Goal: Register for event/course

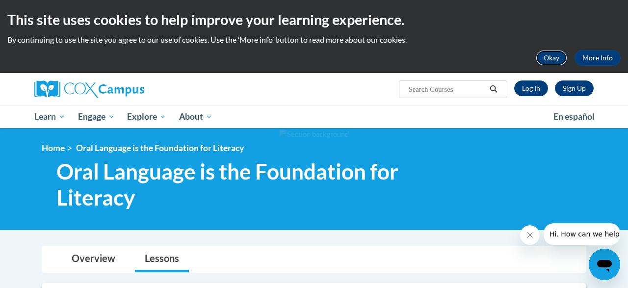
click at [551, 61] on button "Okay" at bounding box center [551, 58] width 31 height 16
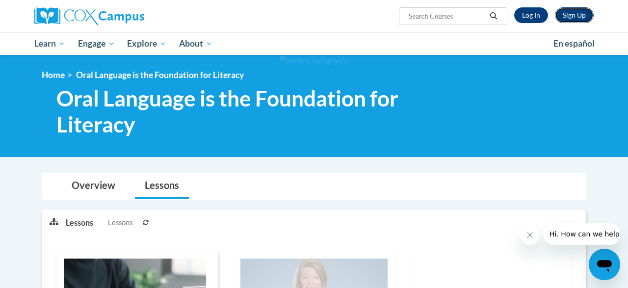
click at [576, 18] on link "Sign Up" at bounding box center [574, 15] width 39 height 16
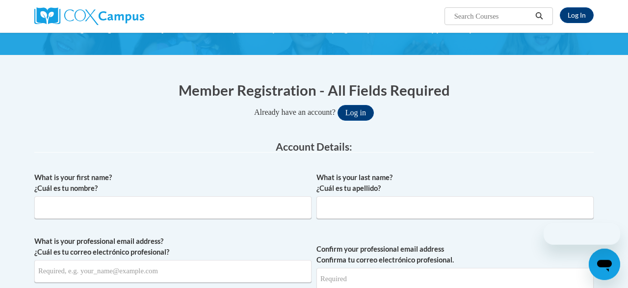
scroll to position [154, 0]
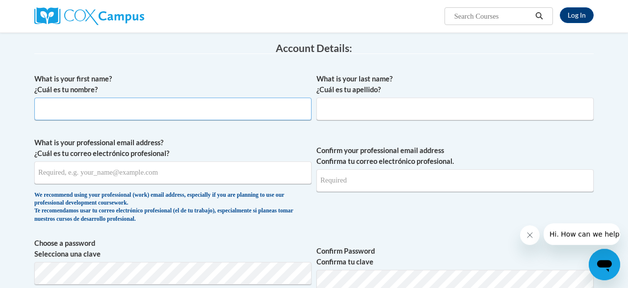
click at [249, 99] on input "What is your first name? ¿Cuál es tu nombre?" at bounding box center [172, 109] width 277 height 23
type input "k"
type input "Alec"
click at [362, 106] on input "What is your last name? ¿Cuál es tu apellido?" at bounding box center [454, 109] width 277 height 23
type input "Zimmerman"
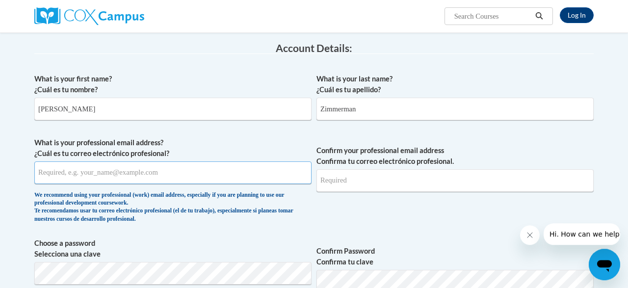
click at [174, 168] on input "What is your professional email address? ¿Cuál es tu correo electrónico profesi…" at bounding box center [172, 172] width 277 height 23
click at [140, 176] on input "alec.zimmerman@hallco.org" at bounding box center [172, 172] width 277 height 23
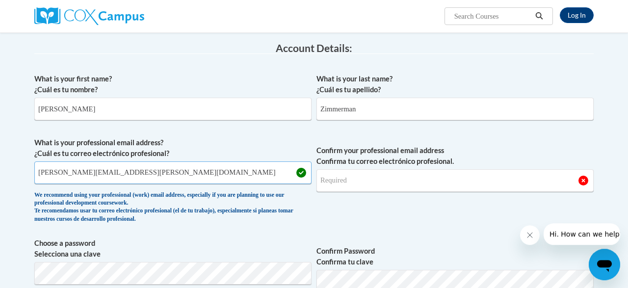
type input "alec.zimmerman@hallco.org"
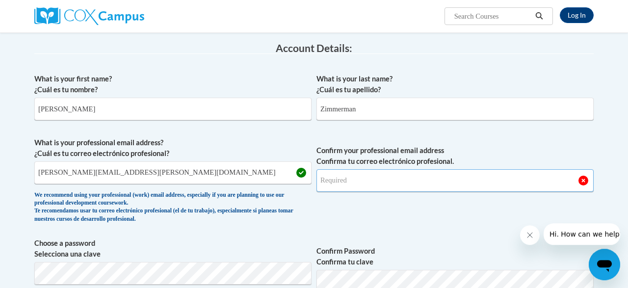
click at [406, 190] on input "Confirm your professional email address Confirma tu correo electrónico profesio…" at bounding box center [454, 180] width 277 height 23
click at [383, 181] on input "Confirm your professional email address Confirma tu correo electrónico profesio…" at bounding box center [454, 180] width 277 height 23
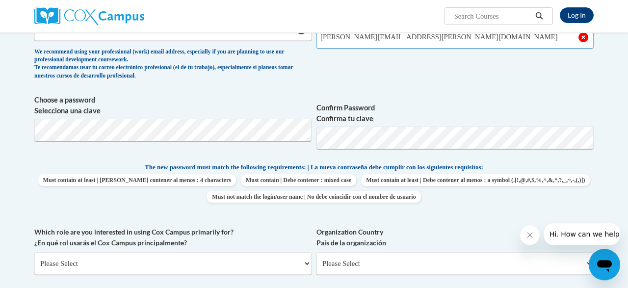
scroll to position [298, 0]
type input "alec.zimmerman@hallco.org"
click at [416, 82] on span "Confirm your professional email address Confirma tu correo electrónico profesio…" at bounding box center [454, 39] width 277 height 91
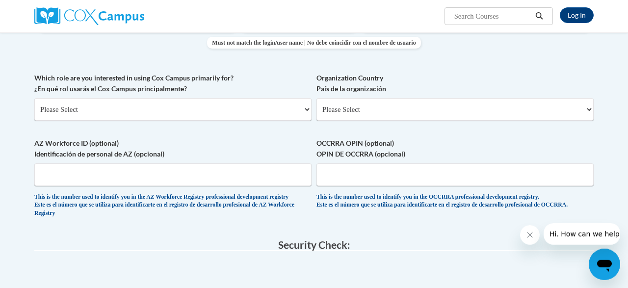
scroll to position [452, 0]
click at [34, 98] on select "Please Select College/University | Colegio/Universidad Community/Nonprofit Part…" at bounding box center [172, 109] width 277 height 23
select select "fbf2d438-af2f-41f8-98f1-81c410e29de3"
click option "Educator | Educador(a)" at bounding box center [0, 0] width 0 height 0
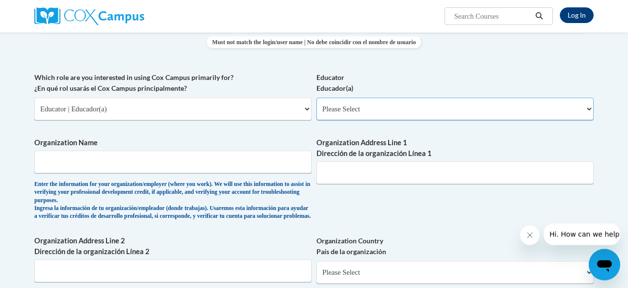
click at [316, 98] on select "Please Select Early Learning/Daycare Teacher/Family Home Care Provider | Maestr…" at bounding box center [454, 109] width 277 height 23
select select "67563ca1-16dc-4830-a7b3-94a34bed3689"
click option "Other | Otro" at bounding box center [0, 0] width 0 height 0
click at [217, 150] on span "Organization Name Enter the information for your organization/employer (where y…" at bounding box center [172, 178] width 277 height 83
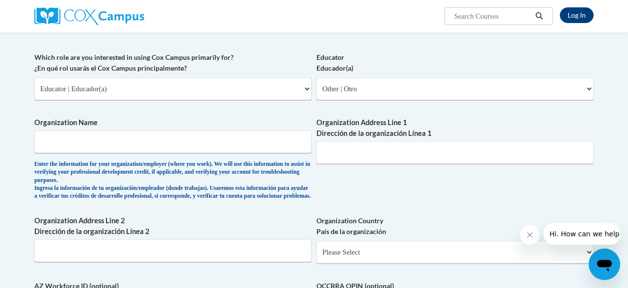
scroll to position [461, 0]
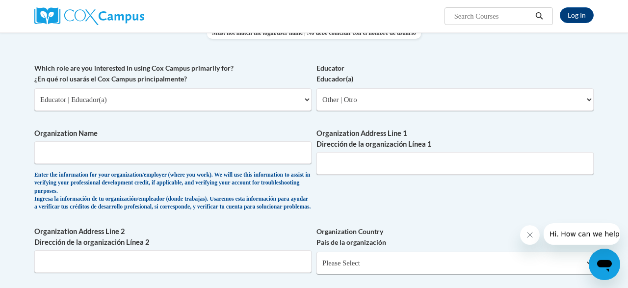
click at [344, 122] on div "What is your first name? ¿Cuál es tu nombre? Alec What is your last name? ¿Cuál…" at bounding box center [313, 71] width 559 height 619
click at [363, 112] on div "Educator Educador(a) Please Select Early Learning/Daycare Teacher/Family Home C…" at bounding box center [454, 90] width 277 height 55
click at [316, 88] on select "Please Select Early Learning/Daycare Teacher/Family Home Care Provider | Maestr…" at bounding box center [454, 99] width 277 height 23
click at [34, 88] on select "Please Select College/University | Colegio/Universidad Community/Nonprofit Part…" at bounding box center [172, 99] width 277 height 23
click option "Educator | Educador(a)" at bounding box center [0, 0] width 0 height 0
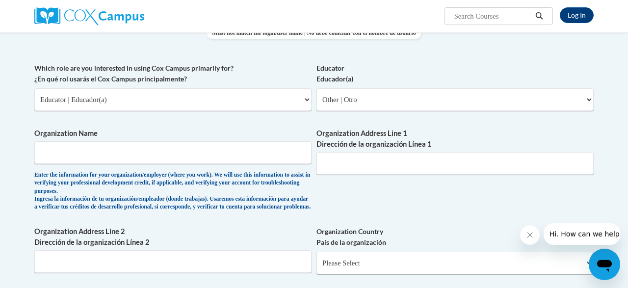
click at [390, 111] on div "Educator Educador(a) Please Select Early Learning/Daycare Teacher/Family Home C…" at bounding box center [454, 90] width 277 height 55
click at [195, 151] on input "Organization Name" at bounding box center [172, 152] width 277 height 23
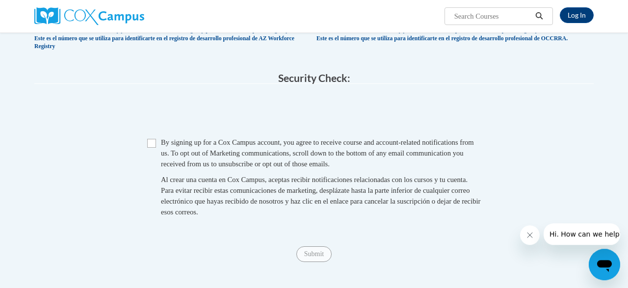
scroll to position [782, 0]
click at [283, 108] on fieldset "Security Check: Enter the security code + = TextBox Checkbox" at bounding box center [313, 155] width 559 height 167
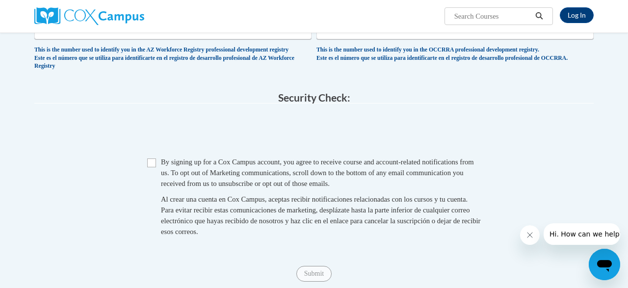
scroll to position [792, 0]
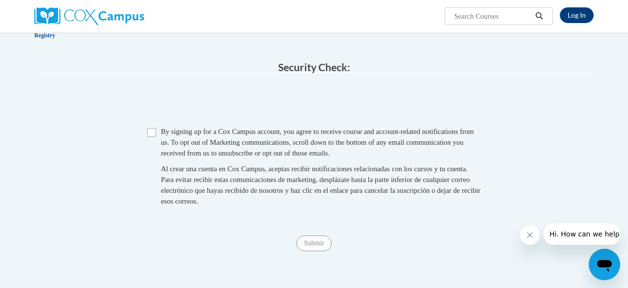
click at [186, 150] on span "By signing up for a Cox Campus account, you agree to receive course and account…" at bounding box center [317, 142] width 313 height 29
click at [148, 137] on input "Checkbox" at bounding box center [151, 132] width 9 height 9
checkbox input "true"
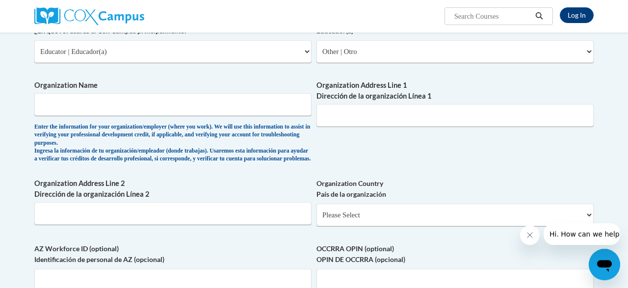
scroll to position [508, 0]
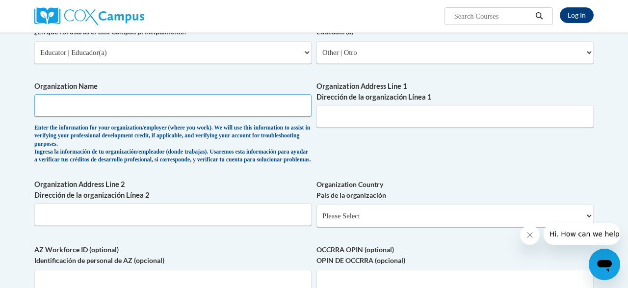
click at [175, 96] on input "Organization Name" at bounding box center [172, 105] width 277 height 23
type input "East Hall High School"
click at [406, 93] on label "Organization Address Line 1 Dirección de la organización Línea 1" at bounding box center [454, 92] width 277 height 22
click at [406, 105] on input "Organization Address Line 1 Dirección de la organización Línea 1" at bounding box center [454, 116] width 277 height 23
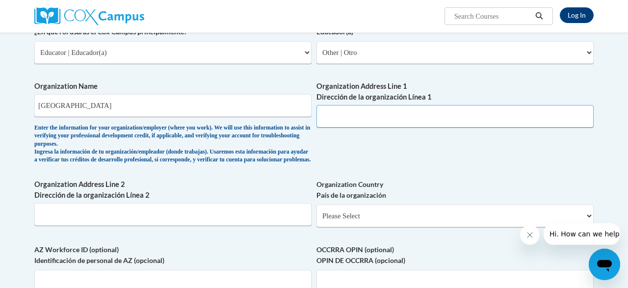
click at [399, 106] on input "Organization Address Line 1 Dirección de la organización Línea 1" at bounding box center [454, 116] width 277 height 23
paste input "3534 E Hall Rd"
type input "3534 E Hall Rd"
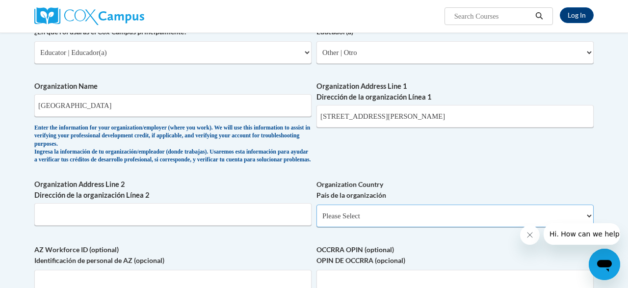
click at [316, 205] on select "Please Select United States | Estados Unidos Outside of the United States | Fue…" at bounding box center [454, 216] width 277 height 23
select select "ad49bcad-a171-4b2e-b99c-48b446064914"
click option "United States | Estados Unidos" at bounding box center [0, 0] width 0 height 0
select select
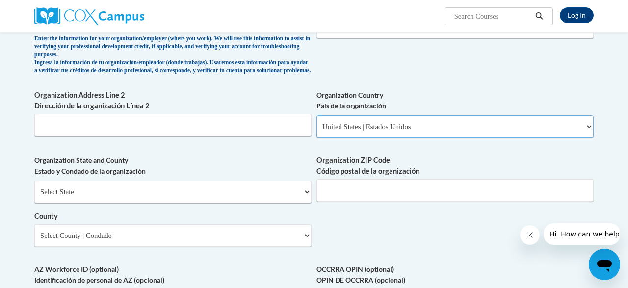
scroll to position [603, 0]
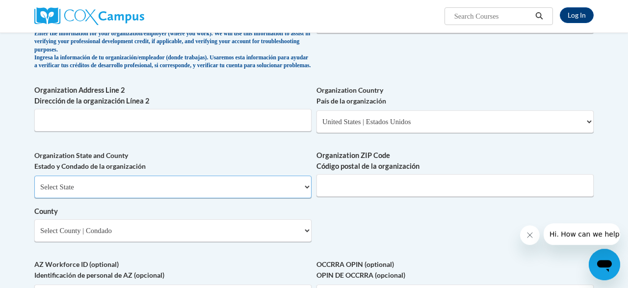
click at [34, 176] on select "Select State Alabama Alaska Arizona Arkansas California Colorado Connecticut De…" at bounding box center [172, 187] width 277 height 23
select select "Georgia"
click option "Georgia" at bounding box center [0, 0] width 0 height 0
click at [150, 249] on div "Organization State and County Estado y Condado de la organización Select State …" at bounding box center [172, 199] width 277 height 99
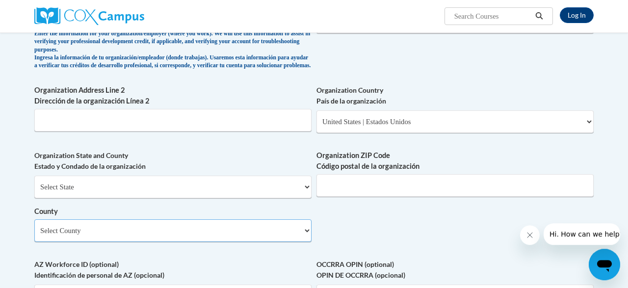
click at [34, 219] on select "Select County Appling Atkinson Bacon Baker Baldwin Banks Barrow Bartow Ben Hill…" at bounding box center [172, 230] width 277 height 23
select select "Hall"
click at [367, 204] on div "Organization ZIP Code Código postal de la organización" at bounding box center [454, 177] width 277 height 54
click at [359, 195] on input "Organization ZIP Code Código postal de la organización" at bounding box center [454, 185] width 277 height 23
type input "30507"
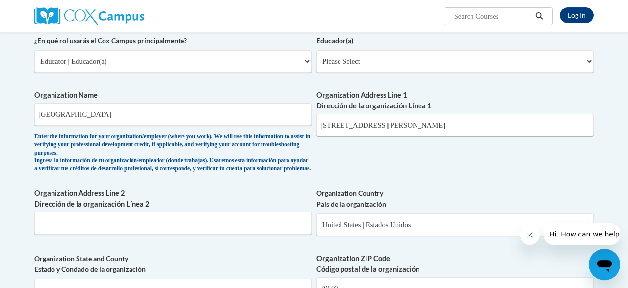
scroll to position [499, 0]
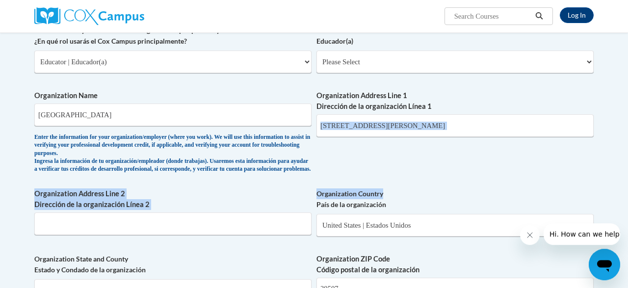
drag, startPoint x: 459, startPoint y: 157, endPoint x: 458, endPoint y: 173, distance: 15.7
click at [458, 173] on div "What is your first name? ¿Cuál es tu nombre? Alec What is your last name? ¿Cuál…" at bounding box center [313, 88] width 559 height 728
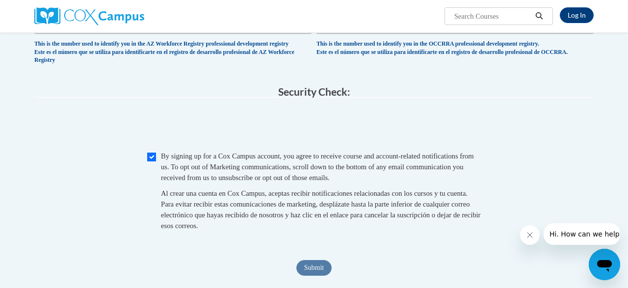
scroll to position [905, 0]
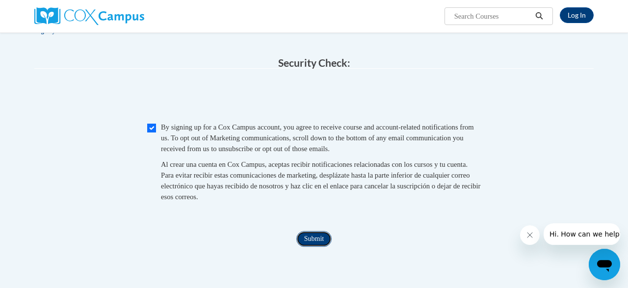
click at [314, 247] on input "Submit" at bounding box center [313, 239] width 35 height 16
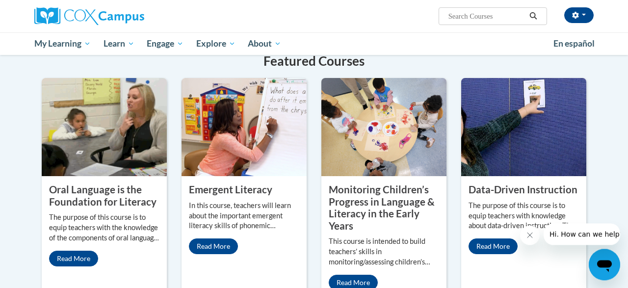
scroll to position [802, 0]
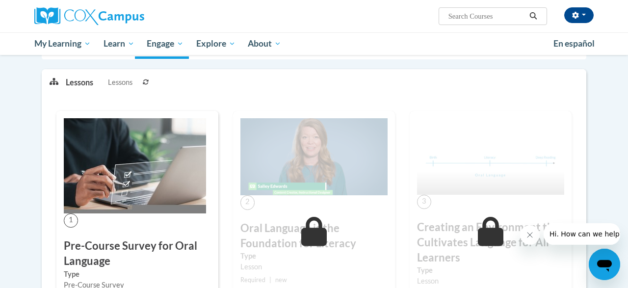
click at [138, 195] on img at bounding box center [135, 165] width 142 height 95
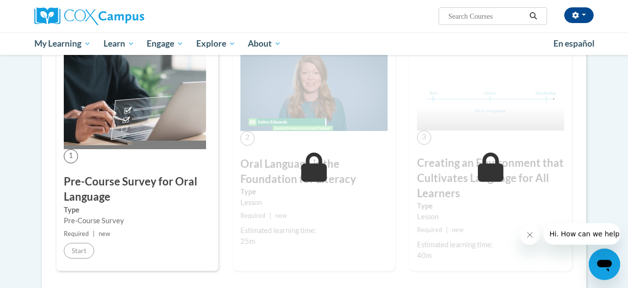
scroll to position [205, 0]
click at [68, 259] on div "1 Pre-Course Survey for Oral Language Type Pre-Course Survey Required | new Sta…" at bounding box center [137, 158] width 162 height 225
click at [72, 217] on div "Pre-Course Survey" at bounding box center [137, 220] width 147 height 11
click at [65, 139] on img at bounding box center [135, 100] width 142 height 95
click at [72, 154] on span "1" at bounding box center [71, 156] width 14 height 14
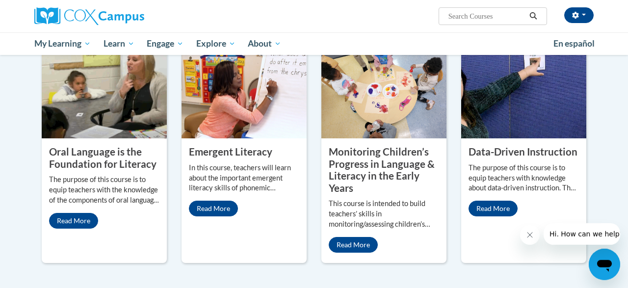
scroll to position [842, 0]
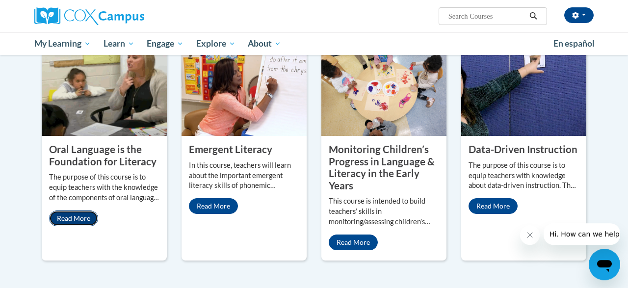
click at [86, 210] on link "Read More" at bounding box center [73, 218] width 49 height 16
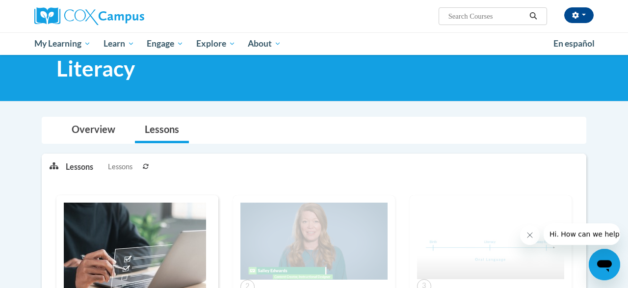
scroll to position [51, 0]
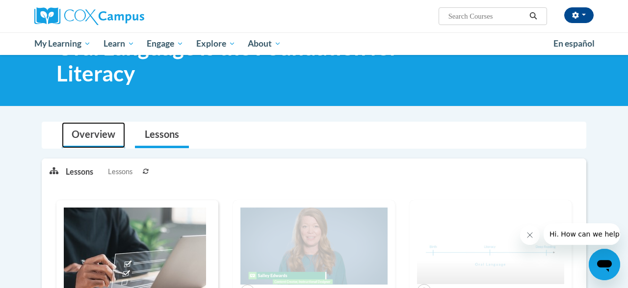
click at [110, 134] on link "Overview" at bounding box center [93, 135] width 63 height 26
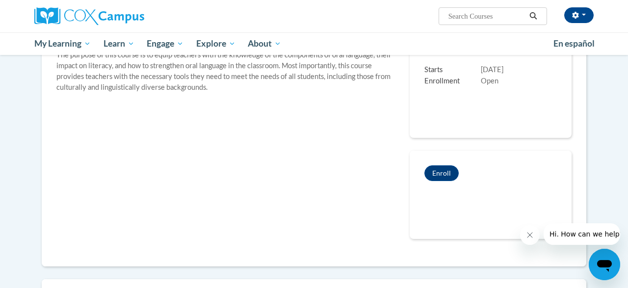
scroll to position [172, 0]
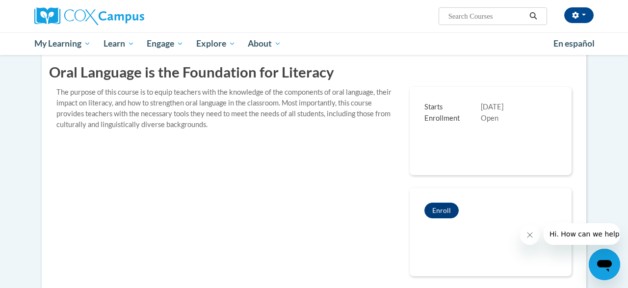
click at [441, 218] on div "Enroll" at bounding box center [491, 210] width 162 height 45
click at [438, 213] on button "Enroll" at bounding box center [441, 211] width 34 height 16
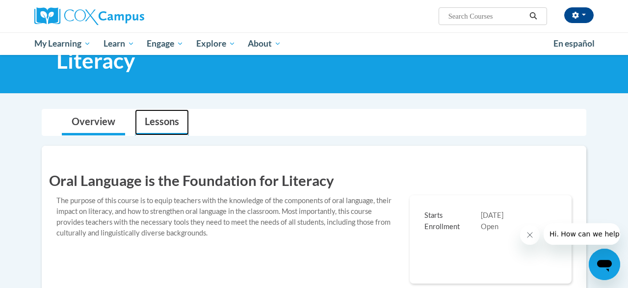
click at [158, 122] on link "Lessons" at bounding box center [162, 122] width 54 height 26
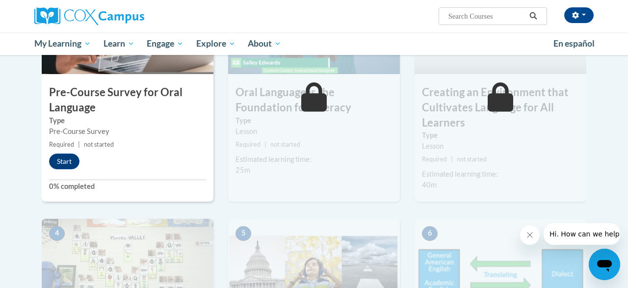
scroll to position [306, 0]
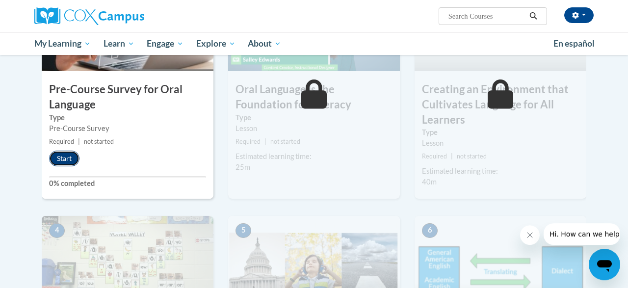
click at [65, 157] on button "Start" at bounding box center [64, 159] width 30 height 16
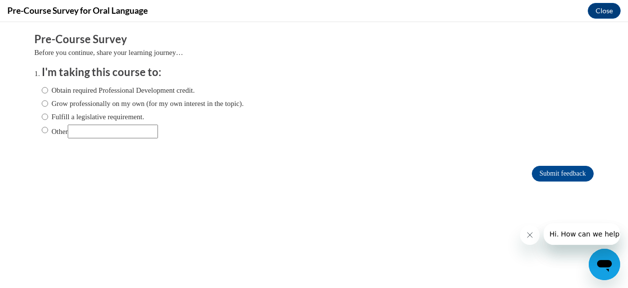
scroll to position [0, 0]
click at [80, 88] on label "Obtain required Professional Development credit." at bounding box center [118, 90] width 153 height 11
click at [48, 88] on input "Obtain required Professional Development credit." at bounding box center [45, 90] width 6 height 11
radio input "true"
click at [545, 175] on input "Submit feedback" at bounding box center [563, 174] width 62 height 16
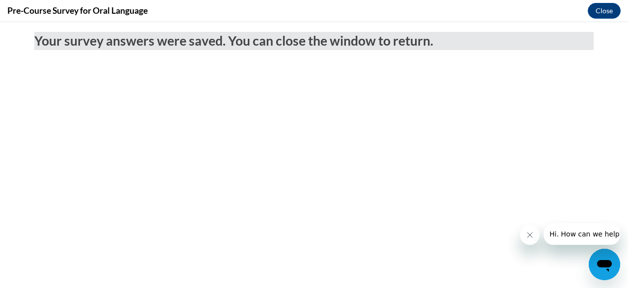
click at [521, 242] on div at bounding box center [570, 234] width 100 height 22
click at [530, 239] on button "Close message from company" at bounding box center [530, 235] width 20 height 20
click at [597, 13] on button "Close" at bounding box center [604, 11] width 33 height 16
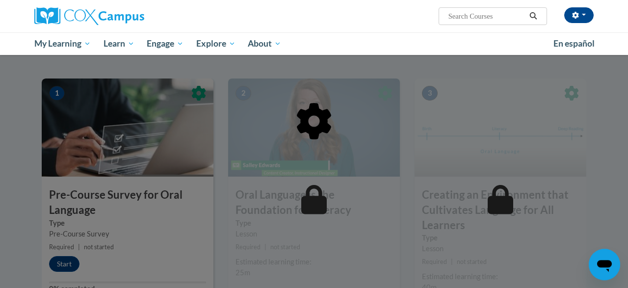
click at [112, 190] on div at bounding box center [314, 172] width 545 height 186
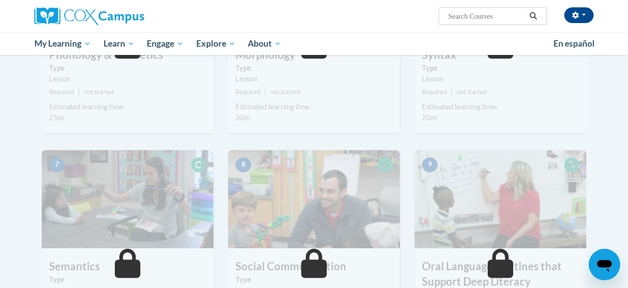
scroll to position [589, 0]
